Goal: Task Accomplishment & Management: Use online tool/utility

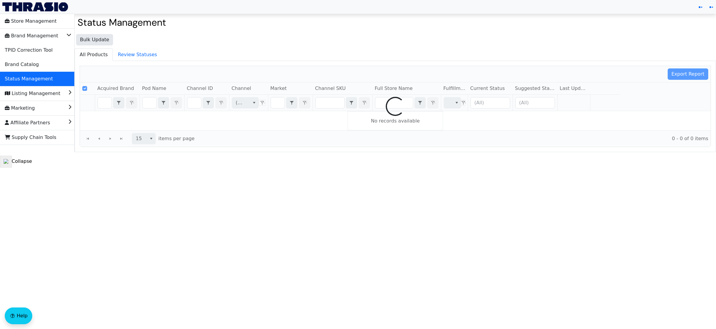
click at [102, 105] on div at bounding box center [395, 106] width 631 height 81
checkbox input "false"
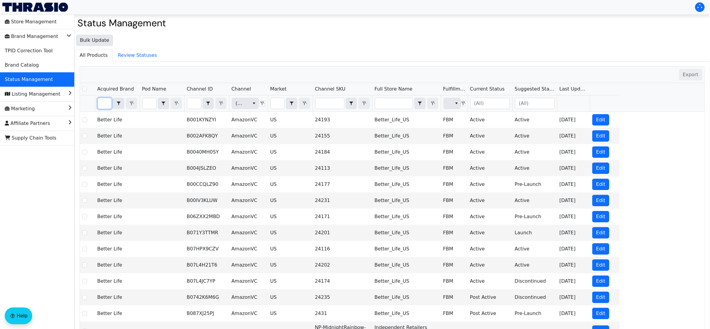
click at [100, 103] on input "Filter" at bounding box center [105, 103] width 14 height 11
type input "h"
checkbox input "true"
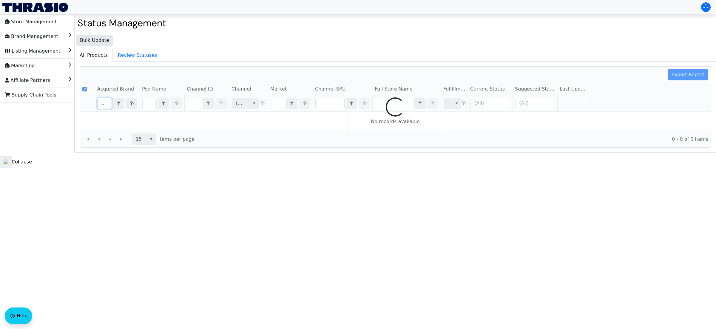
type input "hicoup"
checkbox input "false"
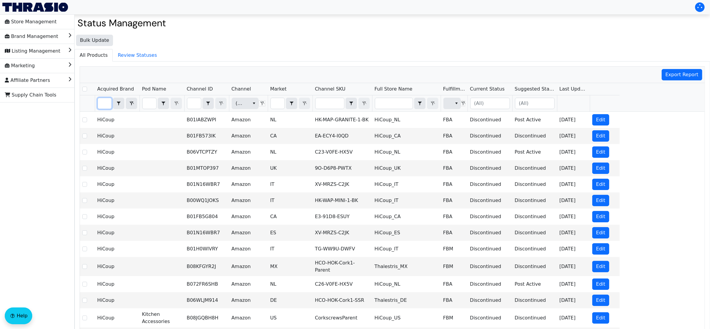
type input "hicoup"
click at [335, 105] on input "Filter" at bounding box center [330, 103] width 29 height 11
click at [281, 105] on input "Filter" at bounding box center [278, 103] width 14 height 11
type input "U"
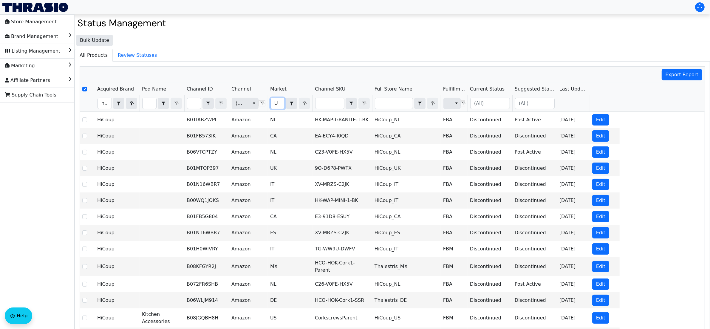
checkbox input "true"
type input "US"
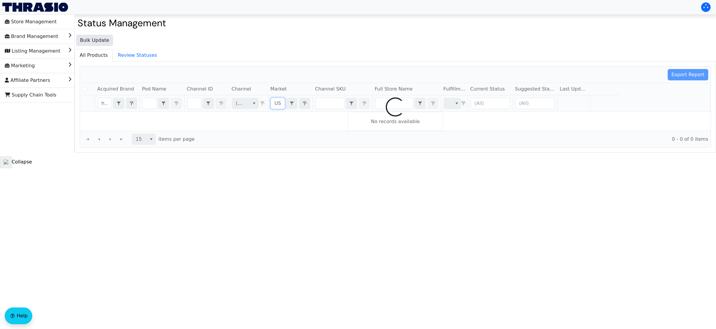
checkbox input "false"
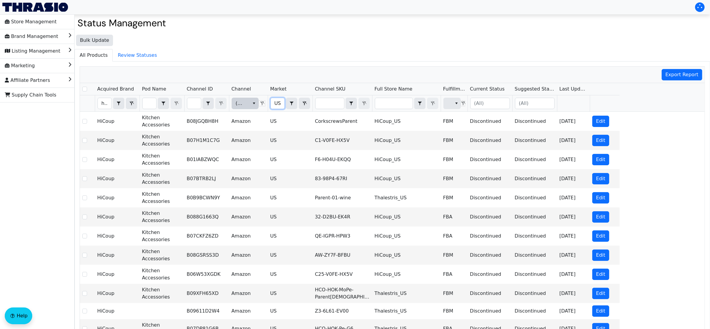
type input "US"
click at [250, 106] on button "select" at bounding box center [254, 103] width 9 height 11
click at [248, 126] on span "Amazon" at bounding box center [246, 124] width 19 height 7
click at [453, 103] on button "select" at bounding box center [456, 103] width 9 height 11
click at [456, 123] on span "FBA" at bounding box center [453, 124] width 9 height 7
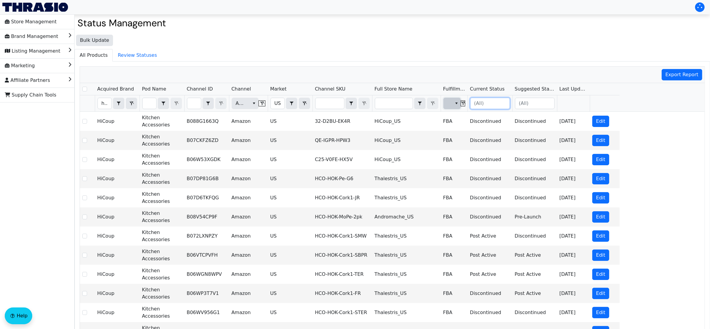
click at [502, 107] on input "Filter" at bounding box center [490, 103] width 39 height 11
click at [488, 138] on span "Active" at bounding box center [483, 133] width 15 height 7
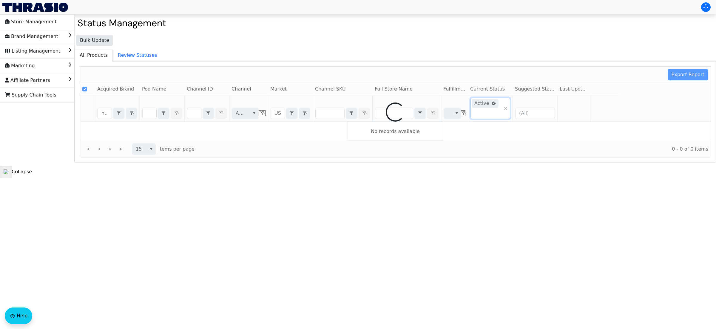
checkbox input "false"
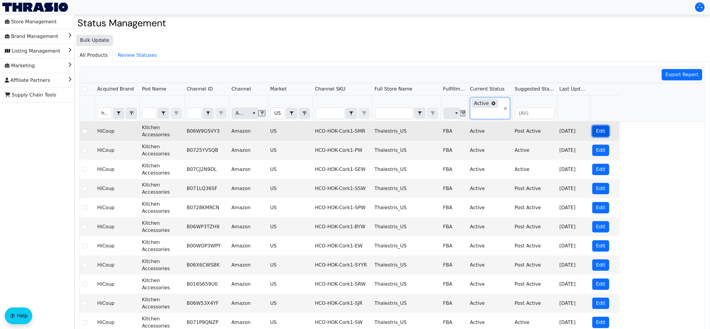
click at [599, 133] on span "Edit" at bounding box center [600, 130] width 9 height 7
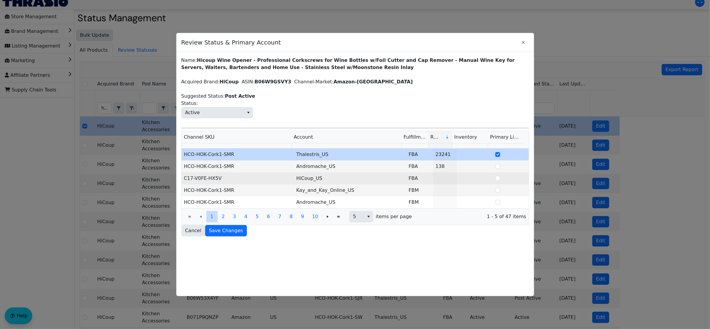
scroll to position [12, 0]
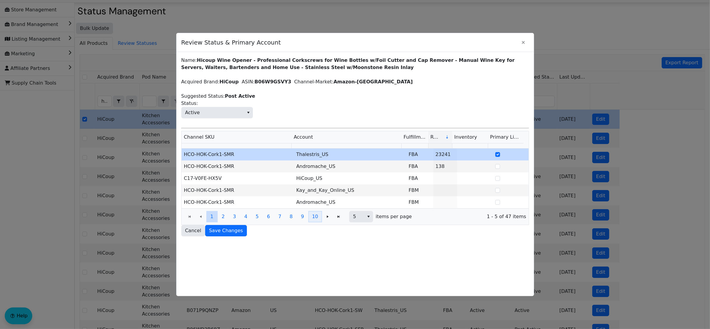
click at [313, 215] on span "10" at bounding box center [315, 216] width 6 height 7
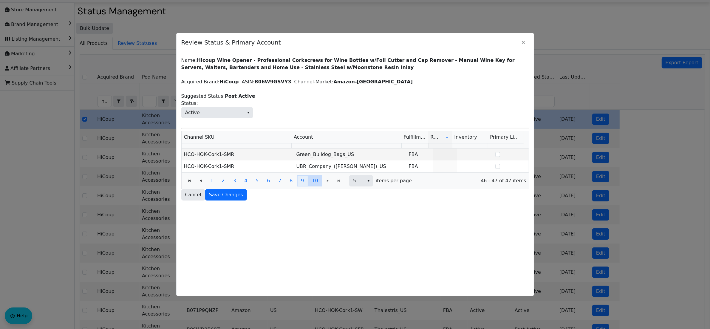
click at [304, 181] on span "9" at bounding box center [302, 180] width 3 height 7
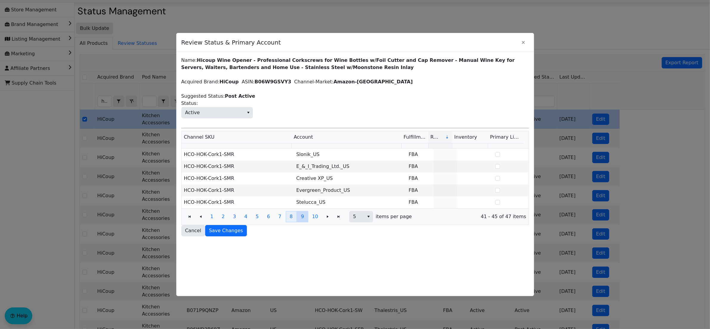
click at [293, 219] on span "8" at bounding box center [291, 216] width 3 height 7
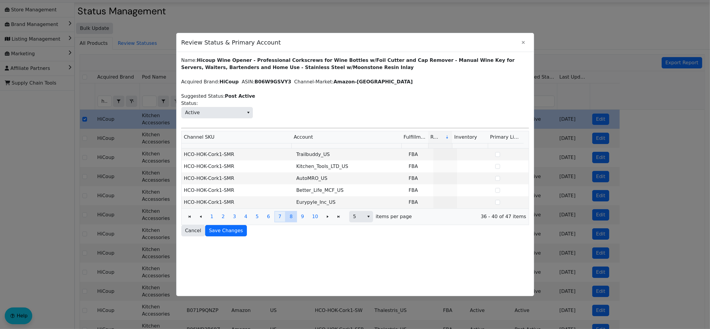
click at [279, 221] on button "7" at bounding box center [280, 216] width 11 height 11
click at [273, 220] on button "6" at bounding box center [268, 216] width 11 height 11
click at [257, 219] on span "5" at bounding box center [257, 216] width 3 height 7
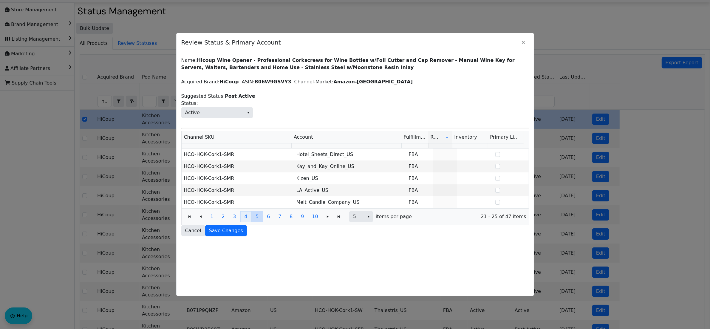
click at [246, 220] on span "4" at bounding box center [245, 216] width 3 height 7
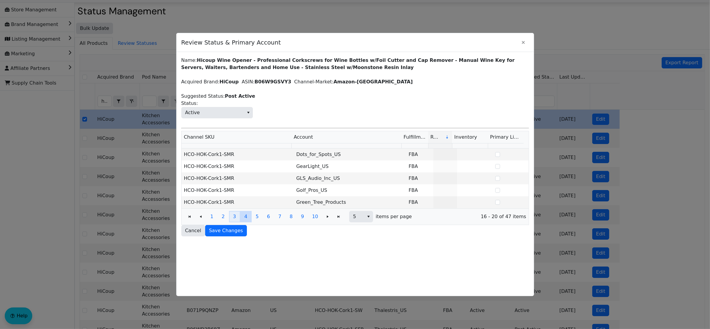
click at [237, 218] on button "3" at bounding box center [234, 216] width 11 height 11
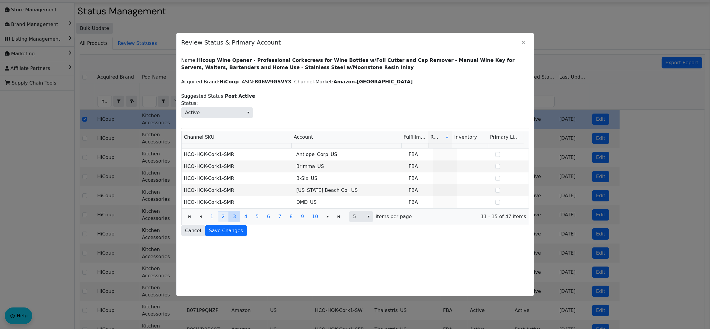
click at [220, 218] on button "2" at bounding box center [223, 216] width 11 height 11
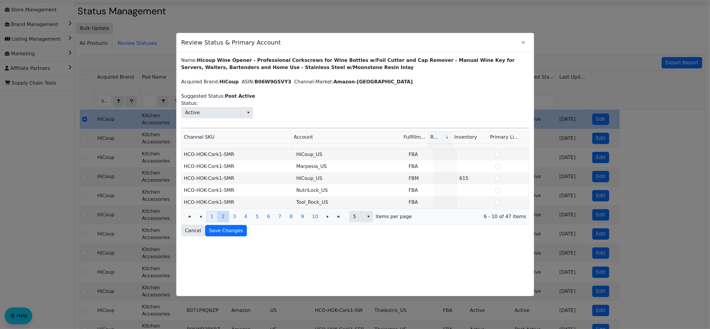
click at [215, 218] on button "1" at bounding box center [211, 216] width 11 height 11
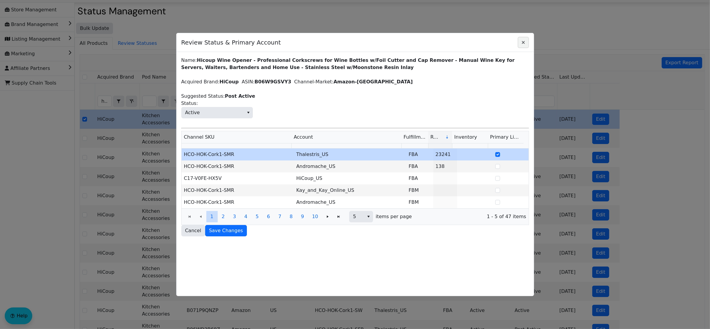
click at [524, 40] on icon "Close" at bounding box center [523, 42] width 7 height 5
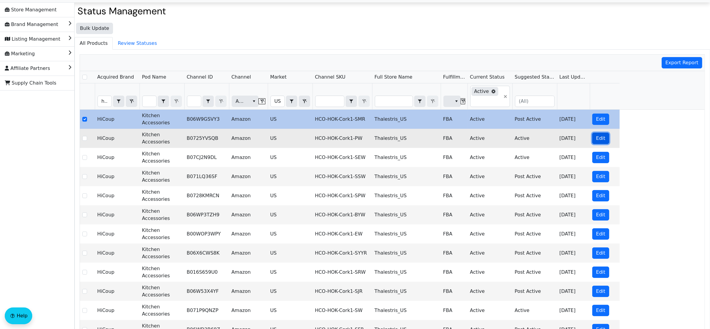
click at [602, 140] on span "Edit" at bounding box center [600, 138] width 9 height 7
checkbox input "false"
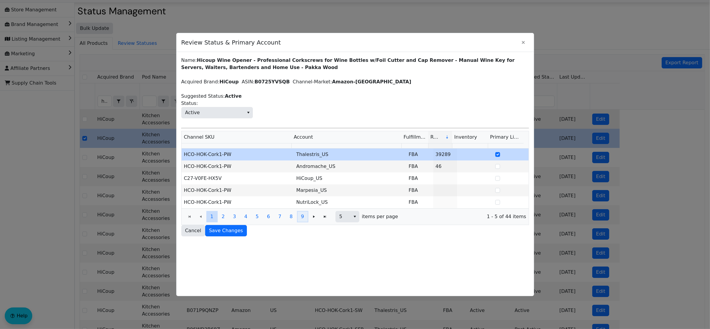
click at [306, 220] on button "9" at bounding box center [302, 216] width 11 height 11
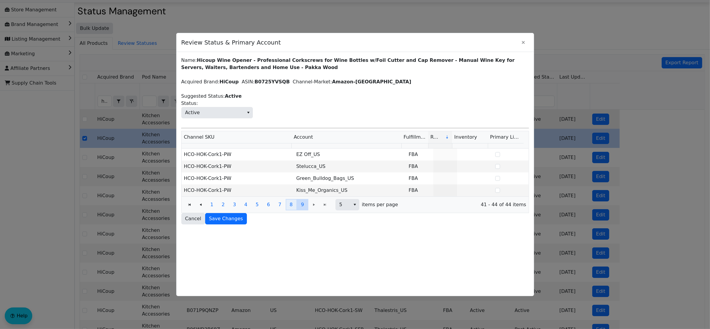
click at [295, 206] on button "8" at bounding box center [291, 204] width 11 height 11
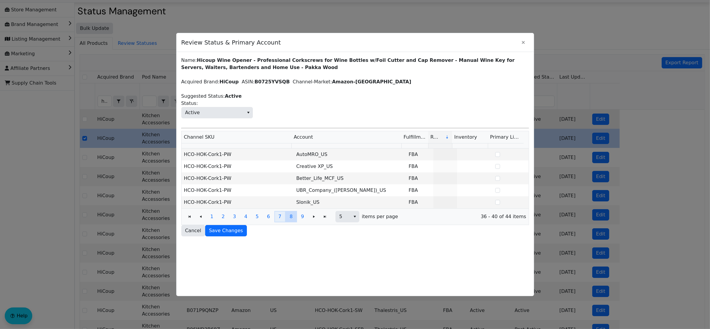
click at [279, 220] on span "7" at bounding box center [279, 216] width 3 height 7
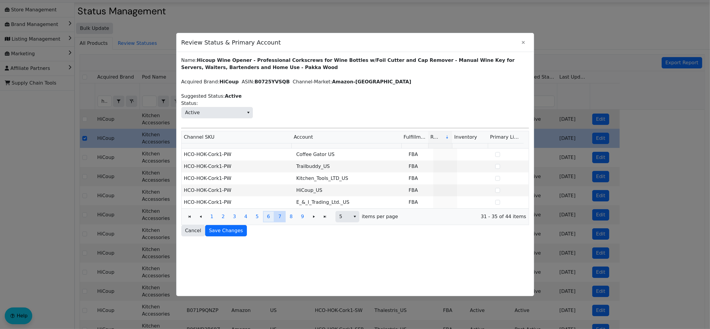
click at [272, 222] on button "6" at bounding box center [268, 216] width 11 height 11
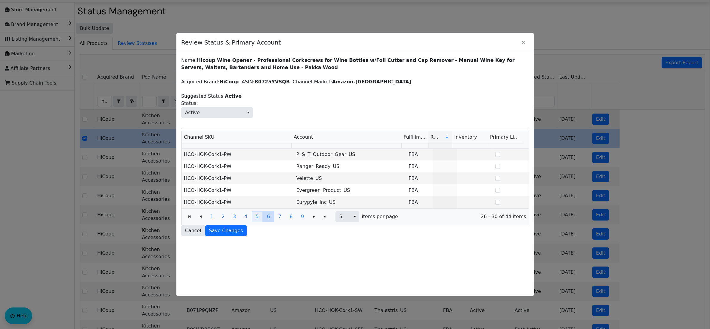
click at [261, 221] on button "5" at bounding box center [257, 216] width 11 height 11
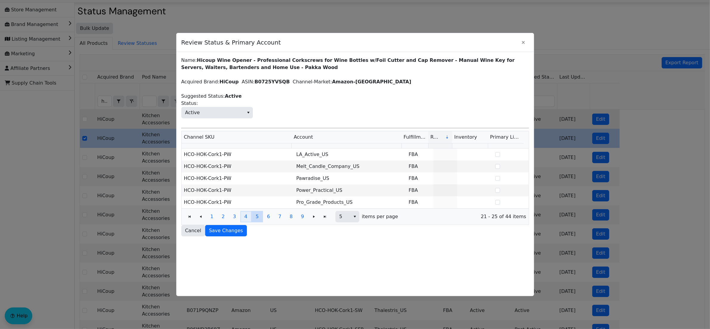
click at [247, 221] on button "4" at bounding box center [246, 216] width 11 height 11
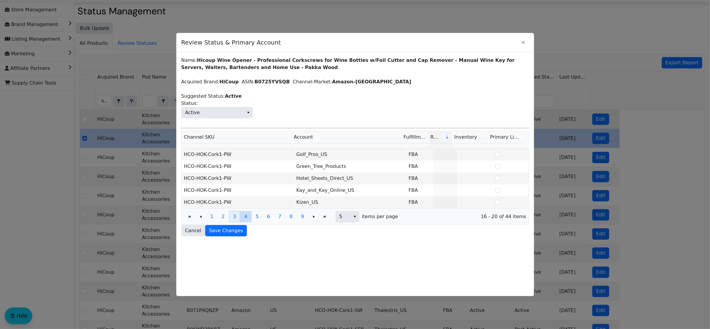
click at [233, 217] on button "3" at bounding box center [234, 216] width 11 height 11
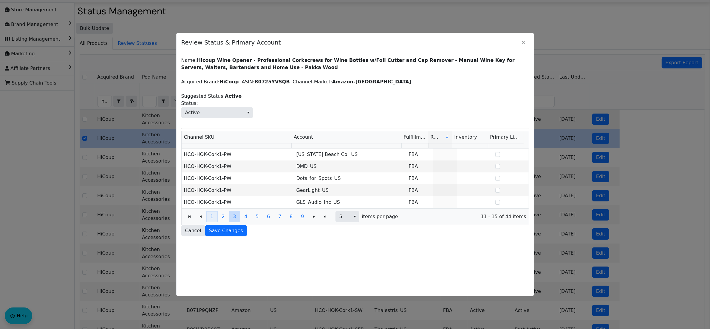
click at [218, 222] on button "1" at bounding box center [211, 216] width 11 height 11
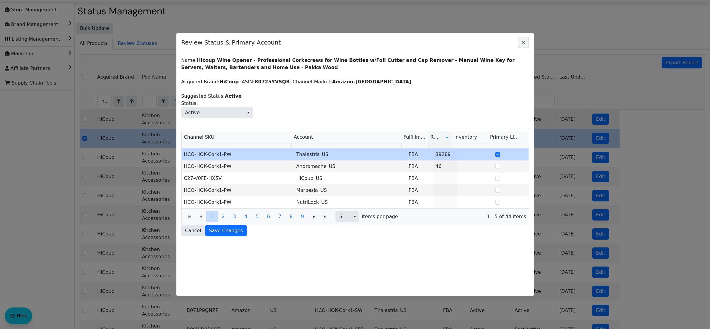
click at [525, 45] on span "Close" at bounding box center [523, 42] width 7 height 7
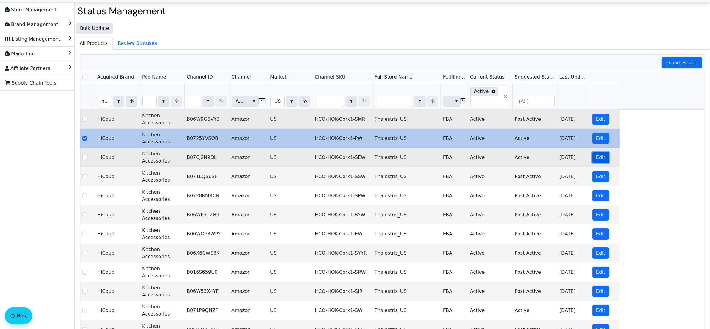
click at [600, 158] on span "Edit" at bounding box center [600, 157] width 9 height 7
checkbox input "false"
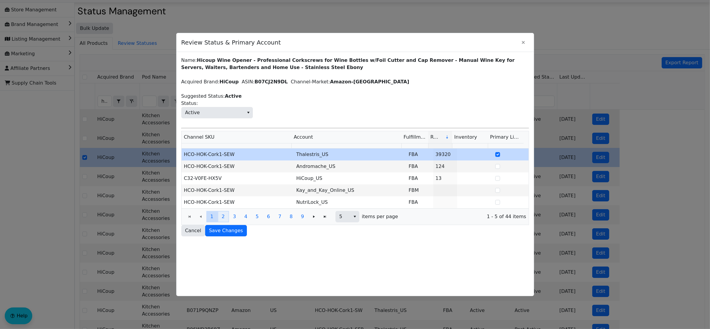
click at [222, 219] on button "2" at bounding box center [223, 216] width 11 height 11
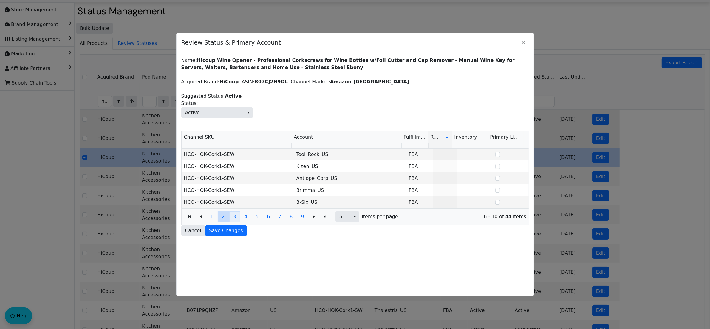
click at [237, 217] on button "3" at bounding box center [234, 216] width 11 height 11
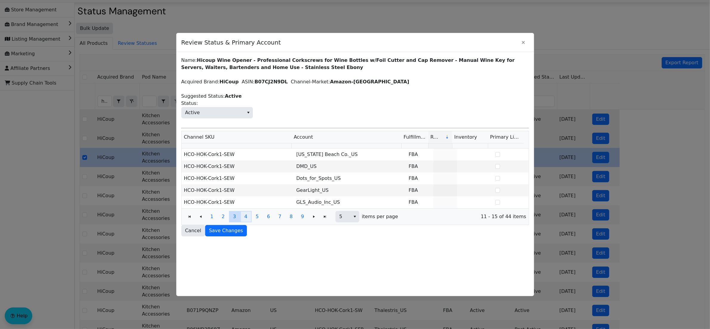
click at [241, 217] on button "4" at bounding box center [246, 216] width 11 height 11
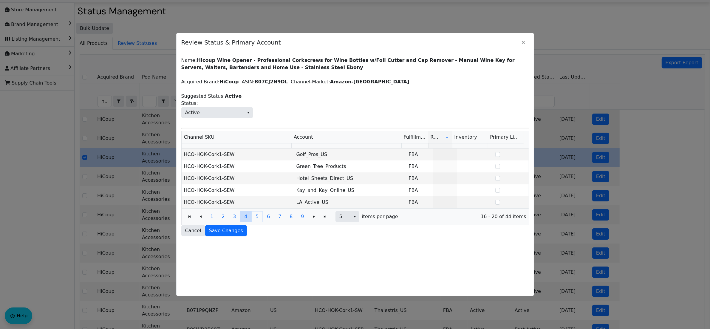
click at [252, 216] on button "5" at bounding box center [257, 216] width 11 height 11
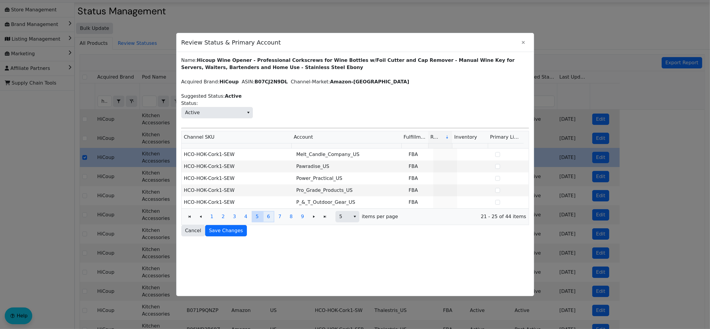
click at [266, 218] on button "6" at bounding box center [268, 216] width 11 height 11
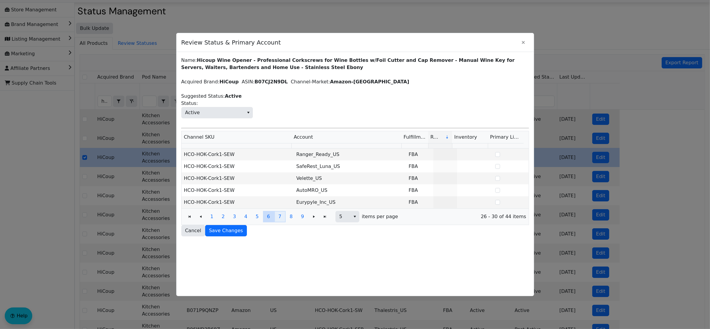
click at [275, 219] on button "7" at bounding box center [280, 216] width 11 height 11
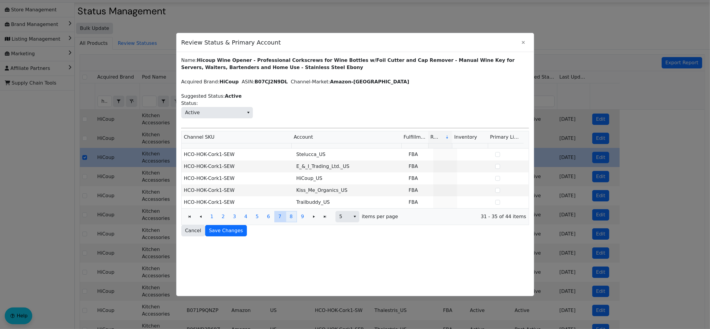
click at [290, 218] on span "8" at bounding box center [291, 216] width 3 height 7
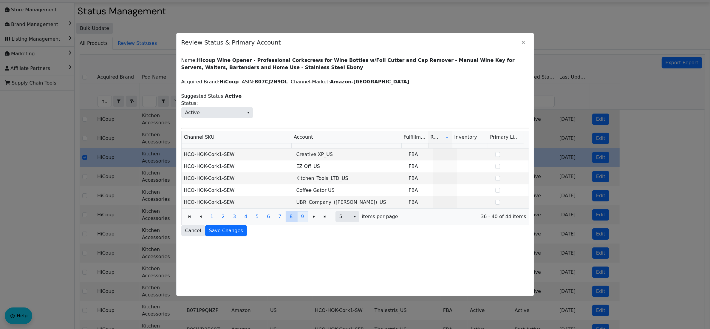
click at [300, 218] on button "9" at bounding box center [302, 216] width 11 height 11
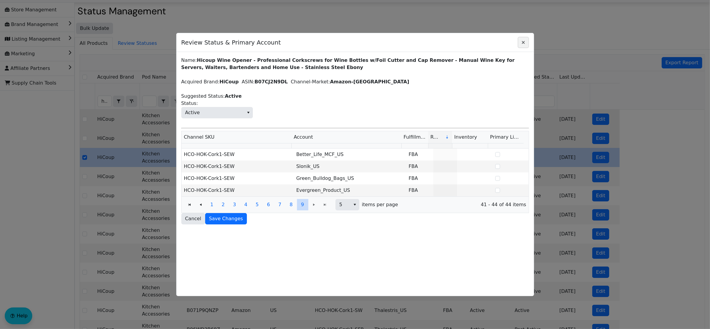
click at [521, 44] on icon "Close" at bounding box center [523, 42] width 7 height 5
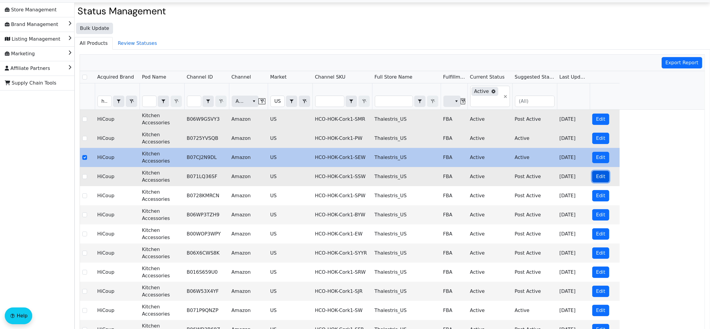
click at [601, 180] on span "Edit" at bounding box center [600, 176] width 9 height 7
checkbox input "false"
checkbox input "true"
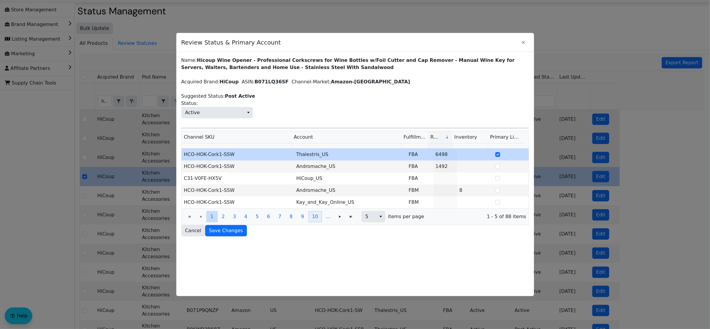
click at [319, 219] on button "10" at bounding box center [316, 216] width 14 height 11
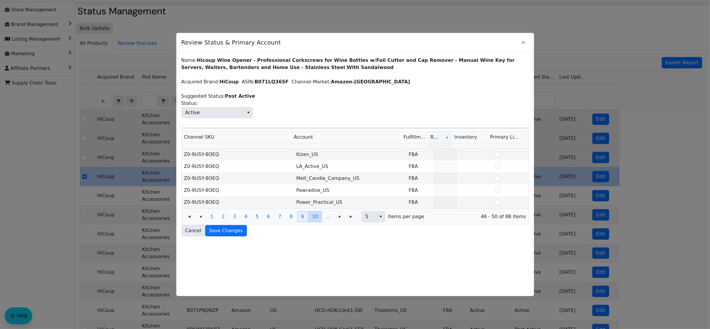
click at [299, 220] on button "9" at bounding box center [302, 216] width 11 height 11
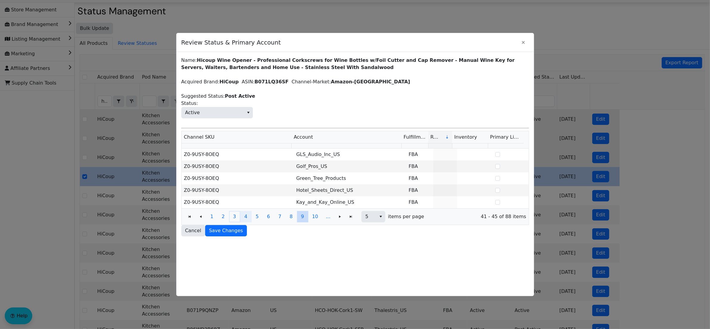
click at [241, 218] on div "1 2 3 4 5 6 7 8 9 10 ..." at bounding box center [270, 216] width 128 height 11
click at [266, 217] on button "6" at bounding box center [268, 216] width 11 height 11
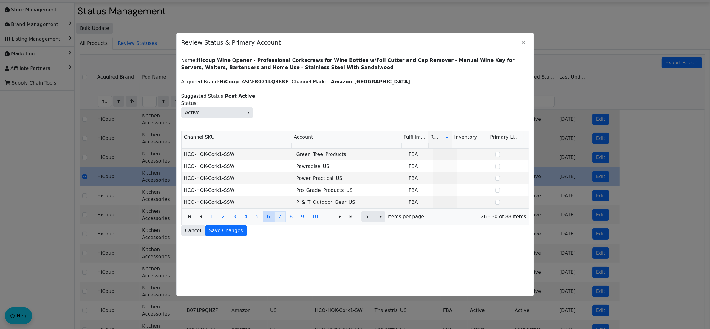
click at [279, 217] on span "7" at bounding box center [279, 216] width 3 height 7
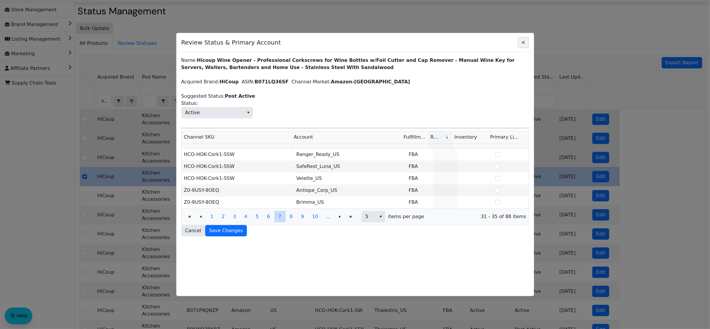
click at [521, 44] on icon "Close" at bounding box center [523, 42] width 7 height 5
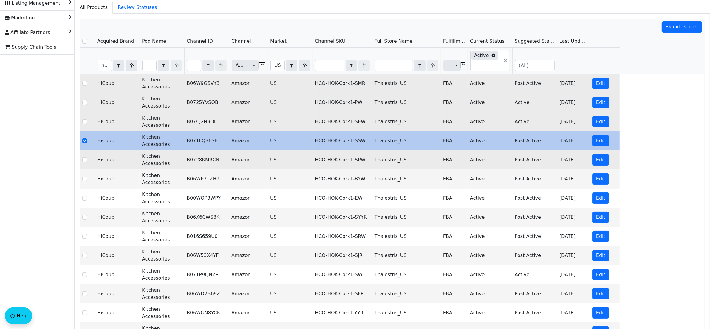
scroll to position [117, 0]
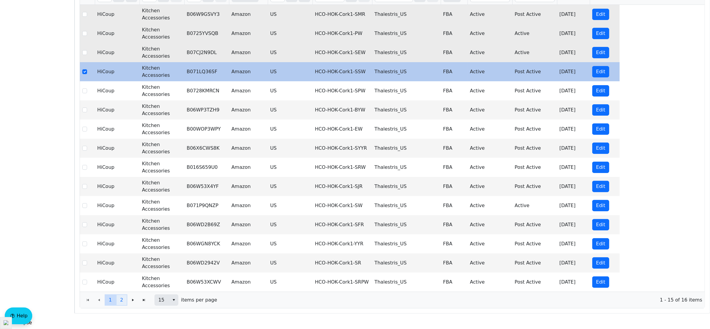
click at [118, 302] on button "2" at bounding box center [121, 299] width 11 height 11
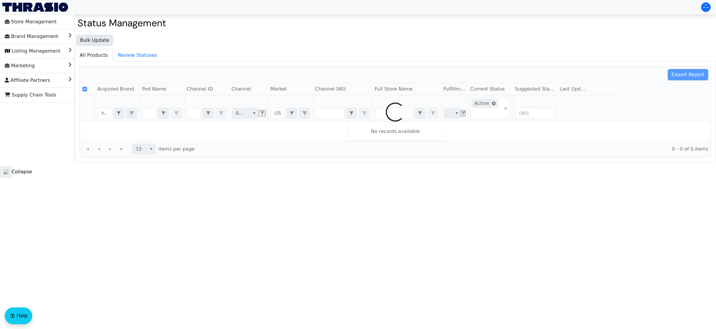
checkbox input "false"
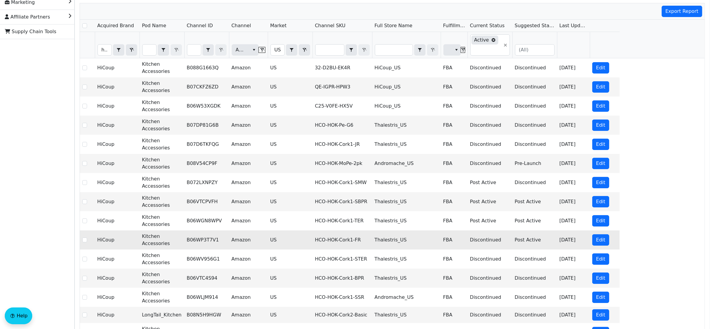
scroll to position [114, 0]
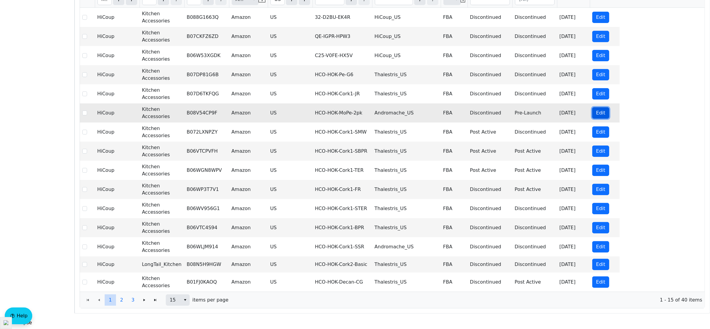
click at [598, 114] on span "Edit" at bounding box center [600, 112] width 9 height 7
checkbox input "true"
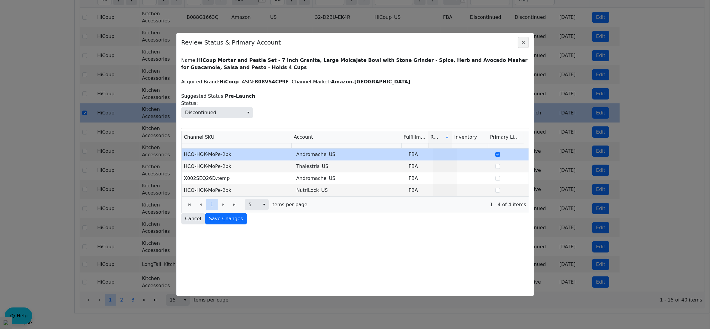
click at [523, 43] on icon "Close" at bounding box center [523, 42] width 7 height 5
